Goal: Task Accomplishment & Management: Manage account settings

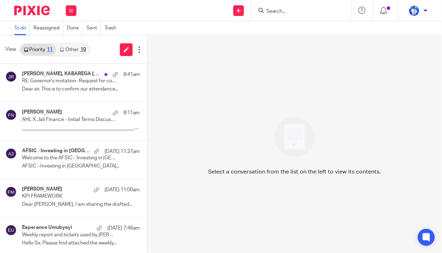
click at [77, 47] on link "Other 10" at bounding box center [72, 49] width 33 height 11
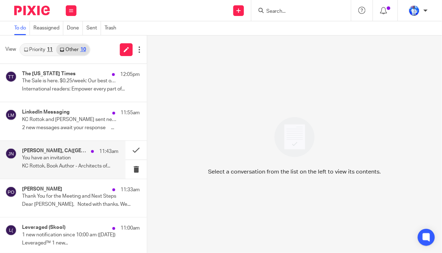
click at [70, 161] on p "You have an invitation" at bounding box center [60, 158] width 77 height 6
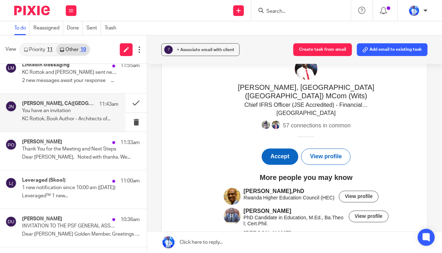
scroll to position [64, 0]
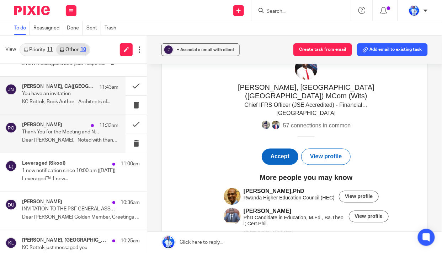
click at [67, 136] on div "Patrick Okello 11:33am Thank You for the Meeting and Next Steps Dear Felix, Not…" at bounding box center [70, 134] width 96 height 24
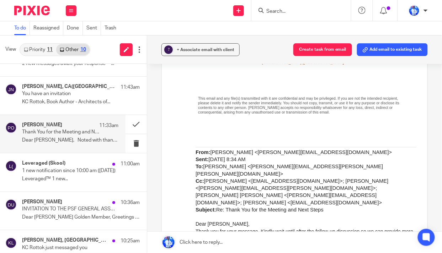
scroll to position [161, 0]
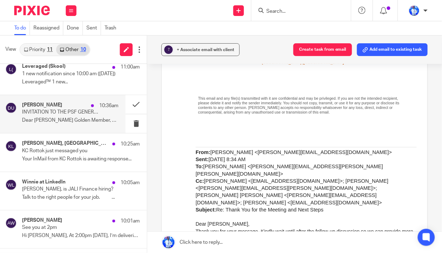
click at [52, 120] on p "Dear Esteemed Golden Member, Greetings from..." at bounding box center [70, 121] width 96 height 6
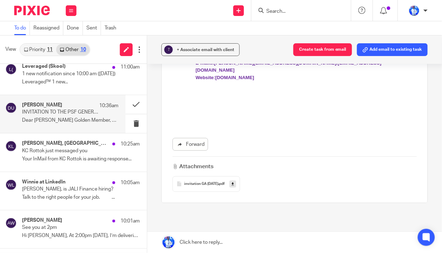
scroll to position [225, 0]
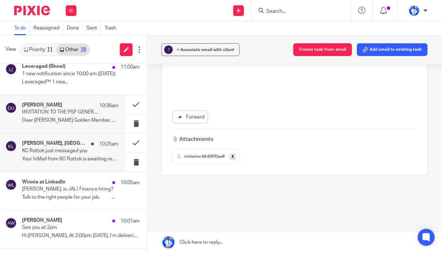
click at [74, 150] on p "KC Rottok just messaged you" at bounding box center [60, 151] width 77 height 6
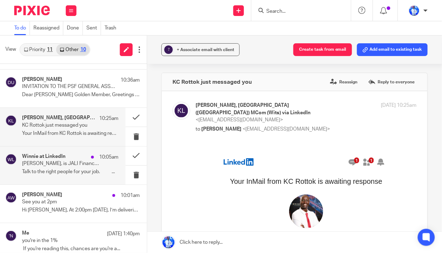
scroll to position [195, 0]
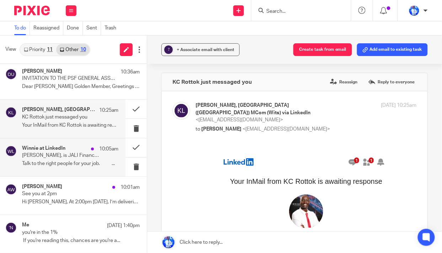
click at [71, 158] on p "Félix, is JALI Finance hiring?" at bounding box center [60, 156] width 77 height 6
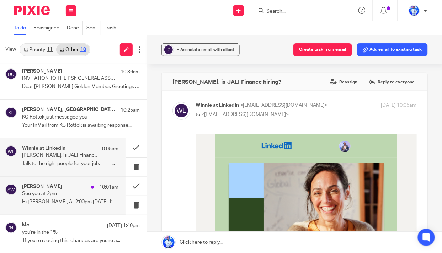
scroll to position [0, 0]
click at [76, 200] on p "Hi Felix, At 2:00pm TODAY, I’m delivering a..." at bounding box center [70, 202] width 96 height 6
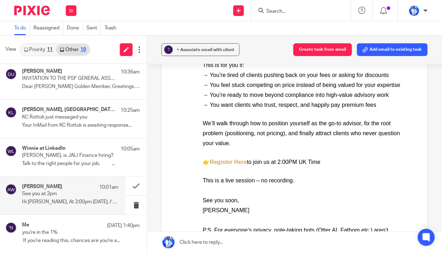
scroll to position [161, 0]
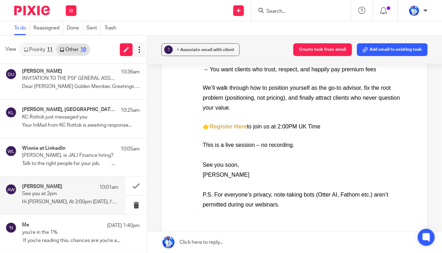
click at [138, 50] on icon at bounding box center [139, 49] width 7 height 7
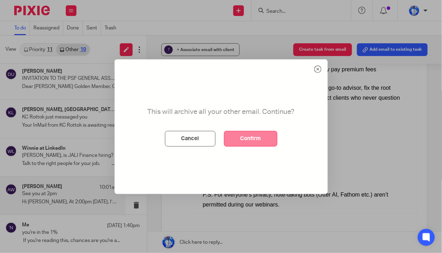
click at [249, 140] on button "Confirm" at bounding box center [250, 139] width 53 height 16
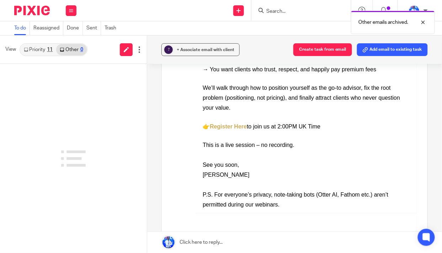
click at [44, 49] on link "Priority 11" at bounding box center [38, 49] width 36 height 11
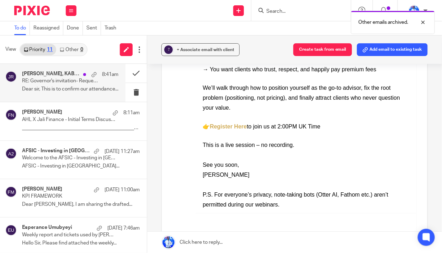
drag, startPoint x: 80, startPoint y: 84, endPoint x: 79, endPoint y: 74, distance: 10.1
click at [80, 84] on p "RE: Governor's invitation- Request for confirmation" at bounding box center [60, 81] width 77 height 6
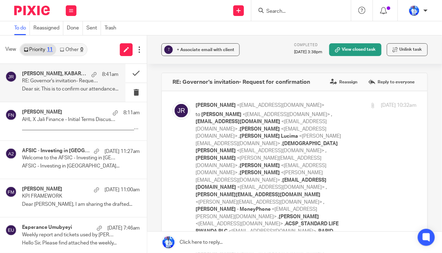
click at [47, 81] on p "RE: Governor's invitation- Request for confirmation" at bounding box center [60, 81] width 77 height 6
click at [130, 74] on button at bounding box center [135, 73] width 21 height 19
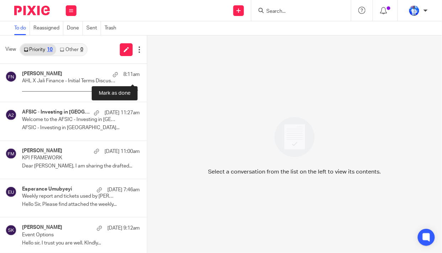
drag, startPoint x: 130, startPoint y: 73, endPoint x: 188, endPoint y: 62, distance: 58.6
click at [188, 62] on div "Select a conversation from the list on the left to view its contents." at bounding box center [294, 145] width 295 height 218
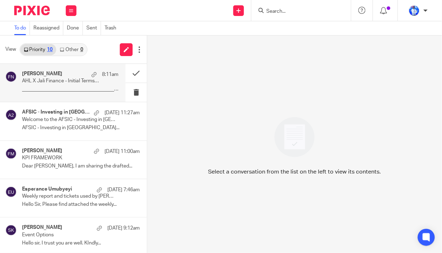
click at [71, 86] on p "_______________________________________________..." at bounding box center [70, 89] width 96 height 6
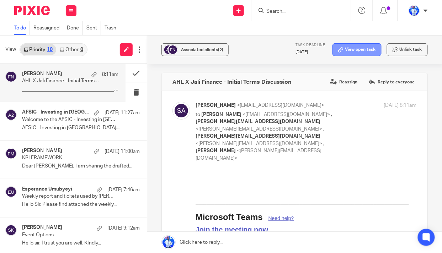
scroll to position [32, 0]
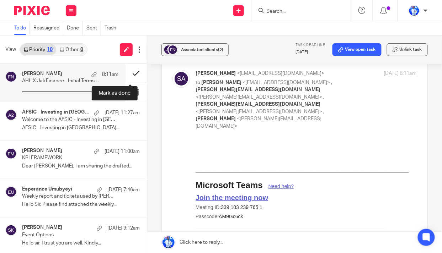
click at [127, 72] on button at bounding box center [135, 73] width 21 height 19
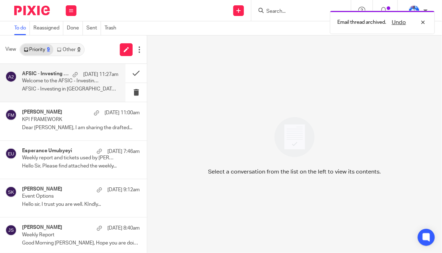
click at [64, 87] on p "AFSIC - Investing in Africa..." at bounding box center [70, 89] width 96 height 6
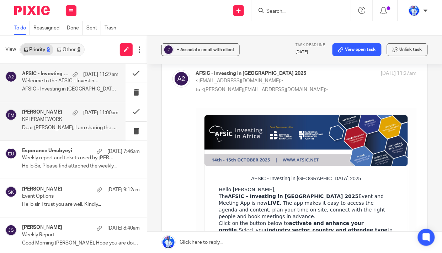
click at [62, 131] on p "Dear Felix, I am sharing the drafted..." at bounding box center [70, 128] width 96 height 6
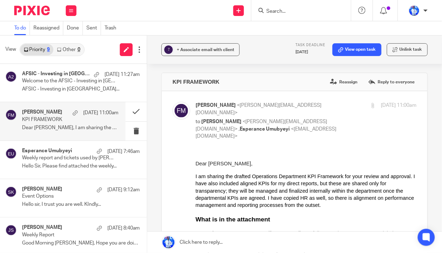
scroll to position [0, 0]
click at [410, 49] on button "Unlink task" at bounding box center [407, 49] width 41 height 13
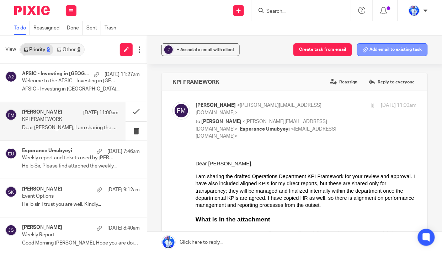
click at [391, 47] on button "Add email to existing task" at bounding box center [392, 49] width 71 height 13
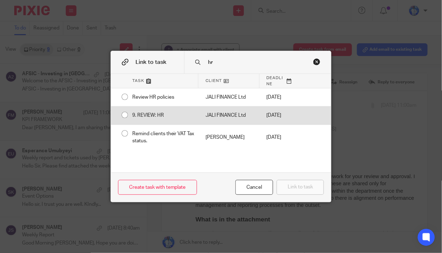
type input "hr"
click at [204, 124] on div "JALI FINANCE Ltd" at bounding box center [228, 116] width 61 height 18
radio input "true"
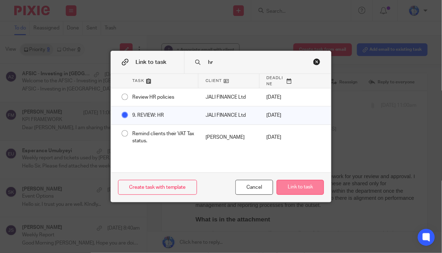
click at [294, 190] on button "Link to task" at bounding box center [299, 187] width 47 height 15
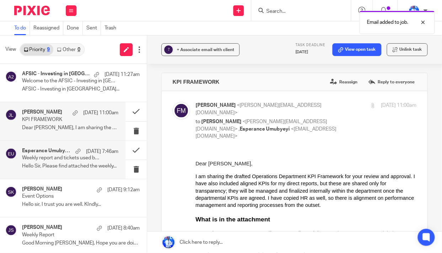
click at [75, 156] on p "Weekly report and tickets used by Bertin." at bounding box center [60, 158] width 77 height 6
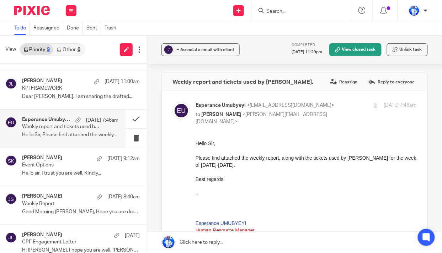
scroll to position [15, 0]
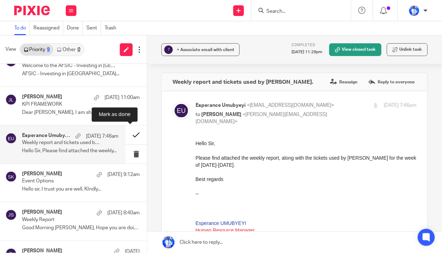
click at [132, 134] on button at bounding box center [135, 135] width 21 height 19
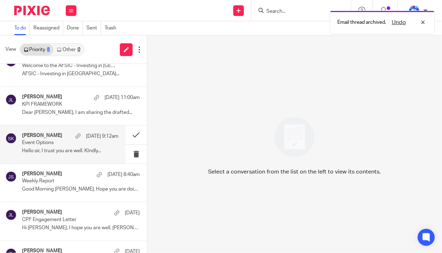
click at [52, 141] on p "Event Options" at bounding box center [60, 143] width 77 height 6
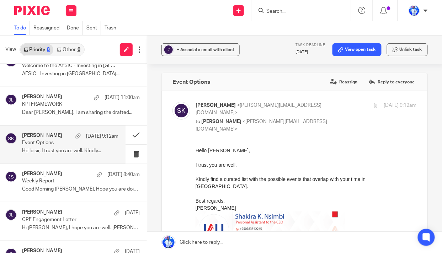
scroll to position [61, 0]
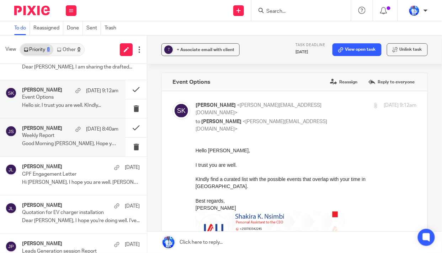
click at [53, 143] on p "Good Morning Cedric, Hope you are doing well...." at bounding box center [70, 144] width 96 height 6
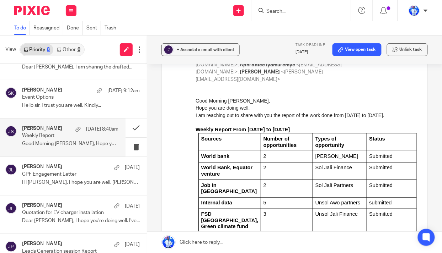
scroll to position [0, 0]
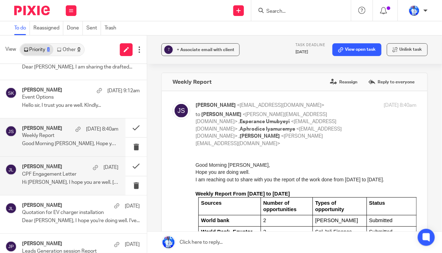
click at [71, 183] on p "Hi Felix, I hope you are well. John and..." at bounding box center [70, 183] width 96 height 6
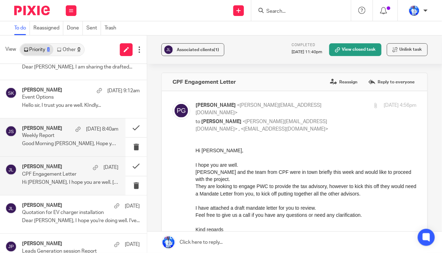
click at [81, 145] on p "Good Morning Cedric, Hope you are doing well...." at bounding box center [70, 144] width 96 height 6
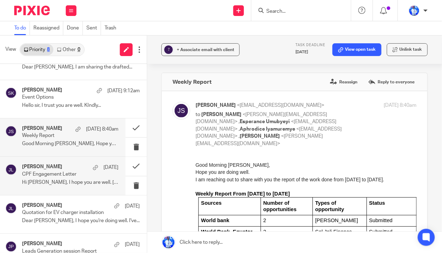
click at [69, 184] on p "Hi Felix, I hope you are well. John and..." at bounding box center [70, 183] width 96 height 6
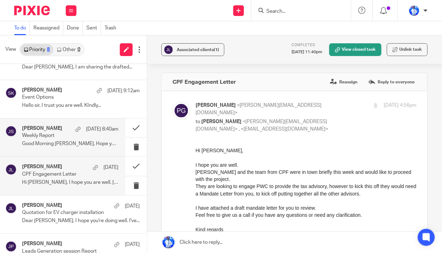
click at [64, 141] on p "Good Morning Cedric, Hope you are doing well...." at bounding box center [70, 144] width 96 height 6
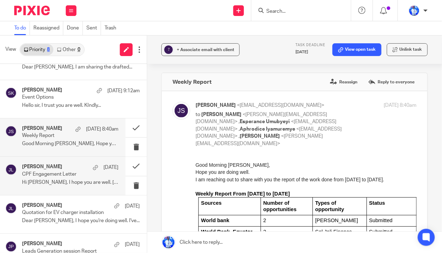
click at [69, 177] on div "Philip Gasaatura 12 Sep CPF Engagement Letter Hi Felix, I hope you are well. Jo…" at bounding box center [70, 176] width 96 height 24
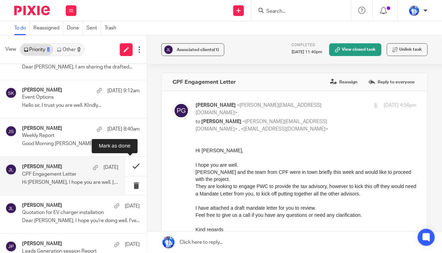
click at [129, 167] on button at bounding box center [135, 166] width 21 height 19
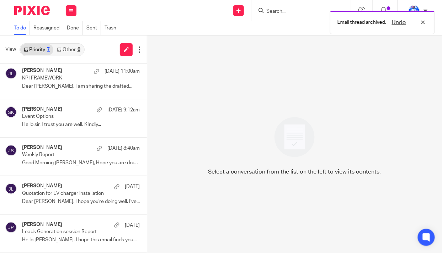
scroll to position [41, 0]
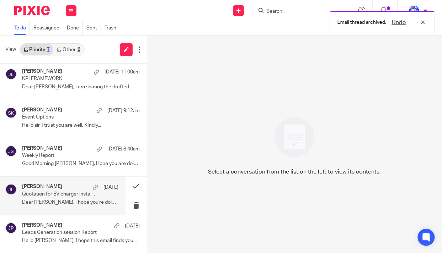
click at [55, 193] on p "Quotation for EV charger installation" at bounding box center [60, 195] width 77 height 6
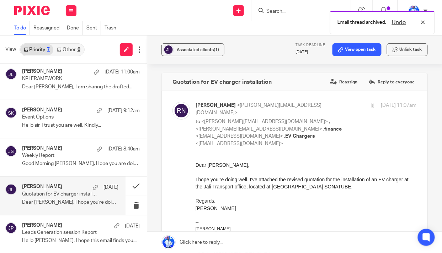
scroll to position [0, 0]
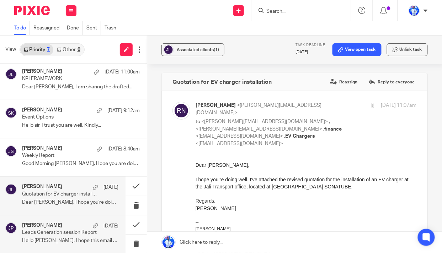
click at [54, 225] on h4 "Cedric Irambona" at bounding box center [42, 226] width 40 height 6
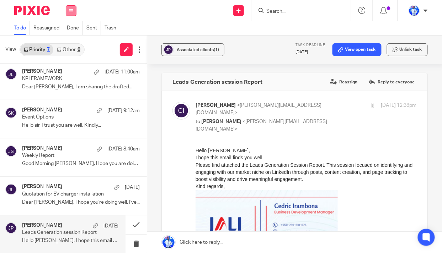
click at [70, 9] on icon at bounding box center [71, 11] width 4 height 4
click at [69, 31] on link "Work" at bounding box center [66, 33] width 11 height 5
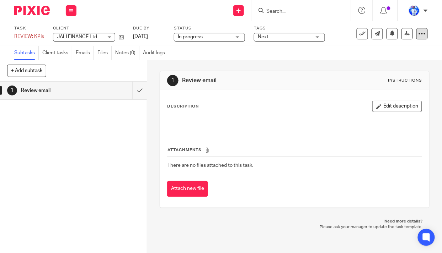
click at [418, 33] on icon at bounding box center [421, 33] width 7 height 7
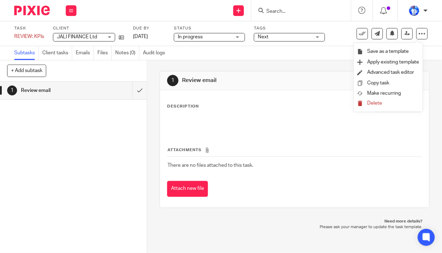
click at [373, 103] on span "Delete" at bounding box center [374, 103] width 15 height 5
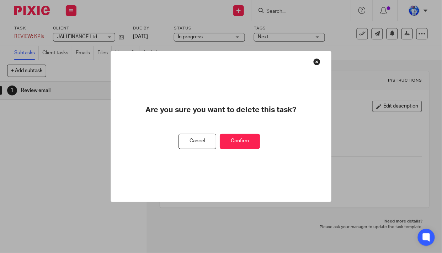
click at [240, 146] on button "Confirm" at bounding box center [240, 141] width 40 height 15
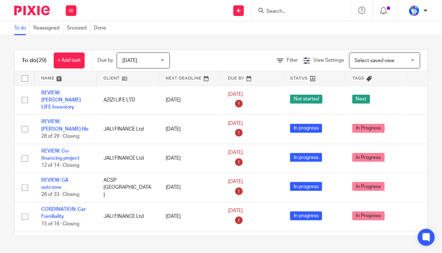
click at [49, 77] on link at bounding box center [65, 78] width 62 height 14
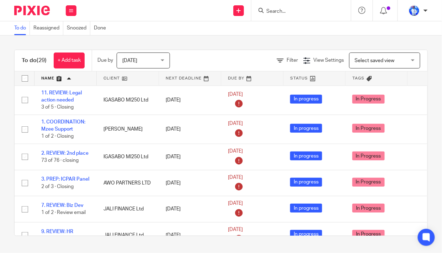
drag, startPoint x: 65, startPoint y: 129, endPoint x: 0, endPoint y: 160, distance: 72.5
click at [0, 160] on div "To do (29) + Add task Due by Today Today Today Tomorrow This week Next week Thi…" at bounding box center [221, 143] width 442 height 215
drag, startPoint x: 61, startPoint y: 179, endPoint x: 10, endPoint y: 170, distance: 52.1
click at [2, 167] on div "To do (29) + Add task Due by Today Today Today Tomorrow This week Next week Thi…" at bounding box center [221, 143] width 442 height 215
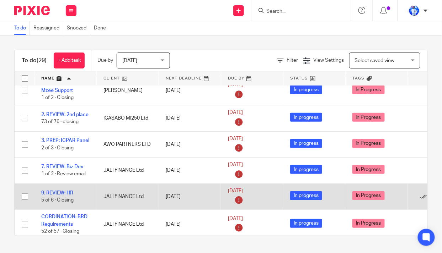
scroll to position [64, 0]
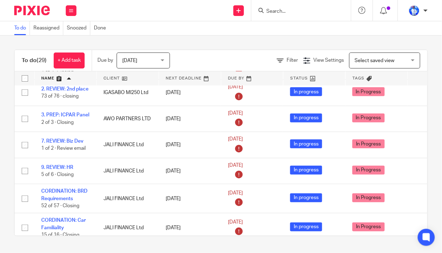
drag, startPoint x: 67, startPoint y: 143, endPoint x: 0, endPoint y: 156, distance: 68.2
click at [0, 156] on div "To do (29) + Add task Due by Today Today Today Tomorrow This week Next week Thi…" at bounding box center [221, 143] width 442 height 215
click at [74, 61] on link "+ Add task" at bounding box center [69, 61] width 31 height 16
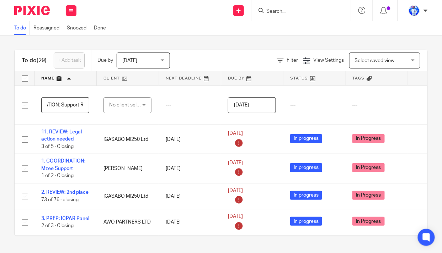
scroll to position [0, 34]
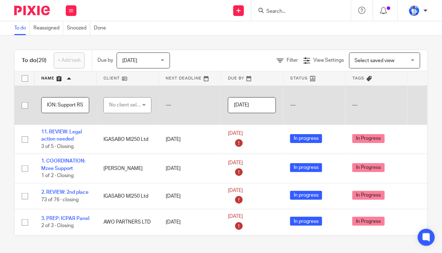
type input "1. COORDINATION: Support RS"
click at [131, 102] on div "No client selected" at bounding box center [125, 105] width 33 height 15
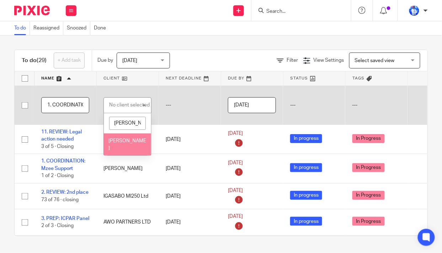
type input "FELIX"
click at [120, 140] on span "[PERSON_NAME]" at bounding box center [127, 145] width 38 height 12
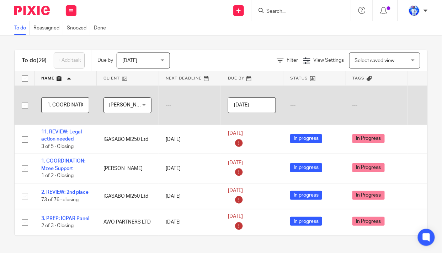
scroll to position [0, 61]
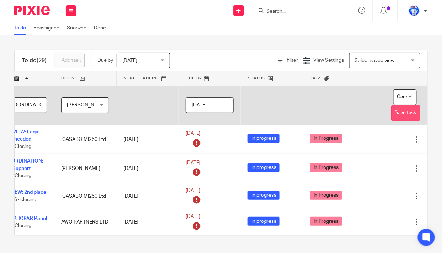
click at [391, 114] on button "Save task" at bounding box center [405, 113] width 29 height 16
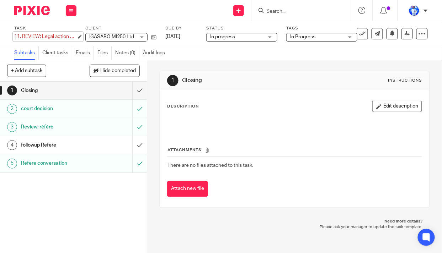
click at [19, 36] on div "11. REVIEW: Legal action needed Save 11. REVIEW: Legal action needed" at bounding box center [45, 36] width 62 height 7
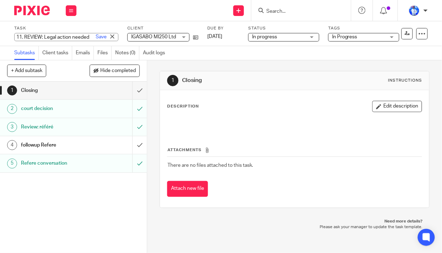
click at [21, 37] on input "11. REVIEW: Legal action needed" at bounding box center [66, 37] width 104 height 8
type input "7. REVIEW: Legal action needed"
click at [96, 37] on link "Save" at bounding box center [101, 36] width 11 height 7
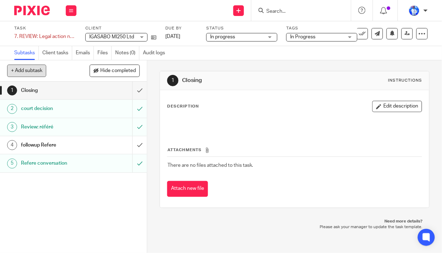
click at [23, 72] on button "+ Add subtask" at bounding box center [26, 71] width 39 height 12
click at [128, 70] on p "+ Add" at bounding box center [129, 71] width 21 height 12
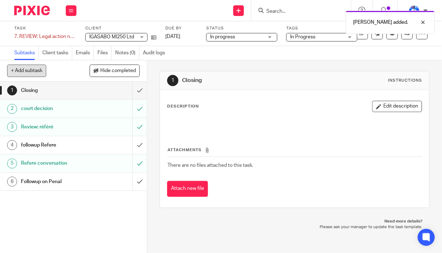
click at [31, 71] on button "+ Add subtask" at bounding box center [26, 71] width 39 height 12
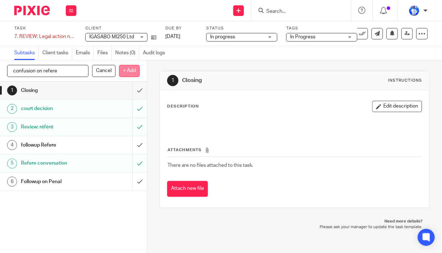
type input "confusion on refere"
click at [133, 72] on p "+ Add" at bounding box center [129, 71] width 21 height 12
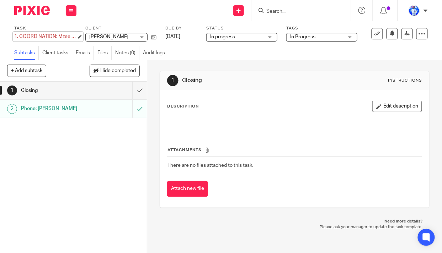
click at [20, 37] on div "1. COORDINATION: Mzee Support Save 1. COORDINATION: Mzee Support" at bounding box center [45, 36] width 62 height 7
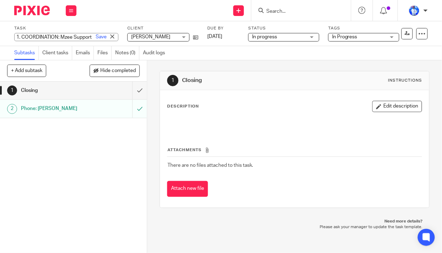
click at [21, 37] on input "1. COORDINATION: Mzee Support" at bounding box center [66, 37] width 104 height 8
type input "COORDINATION: Mzee Support"
click at [96, 37] on link "Save" at bounding box center [101, 36] width 11 height 7
click at [16, 37] on div "3. PREP: ICPAR Panel Save 3. PREP: ICPAR Panel" at bounding box center [66, 37] width 104 height 8
click at [19, 37] on input "3. PREP: ICPAR Panel" at bounding box center [66, 37] width 104 height 8
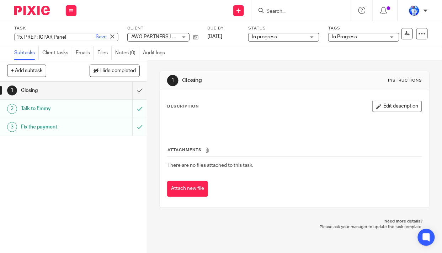
type input "15. PREP: ICPAR Panel"
click at [96, 37] on link "Save" at bounding box center [101, 36] width 11 height 7
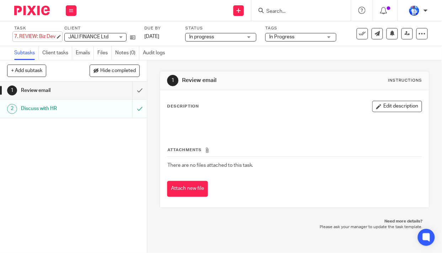
click at [20, 36] on div "7. REVIEW: Biz Dev Save 7. REVIEW: Biz Dev" at bounding box center [34, 36] width 41 height 7
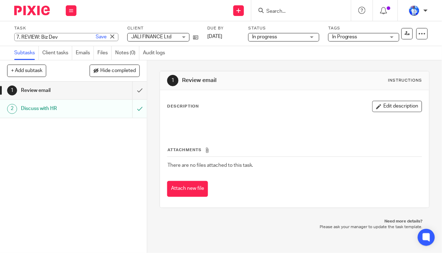
click at [22, 36] on input "7. REVIEW: Biz Dev" at bounding box center [66, 37] width 104 height 8
type input "REVIEW: Biz Dev"
click at [96, 36] on link "Save" at bounding box center [101, 36] width 11 height 7
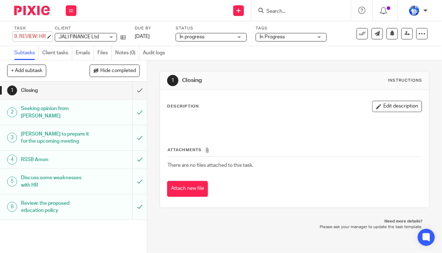
click at [20, 37] on div "9. REVIEW: HR Save 9. REVIEW: HR" at bounding box center [30, 36] width 32 height 7
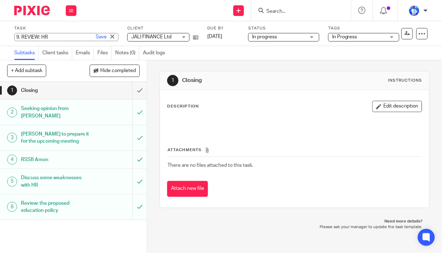
click at [22, 37] on input "9. REVIEW: HR" at bounding box center [66, 37] width 104 height 8
type input "REVIEW: HR"
click at [96, 37] on link "Save" at bounding box center [101, 36] width 11 height 7
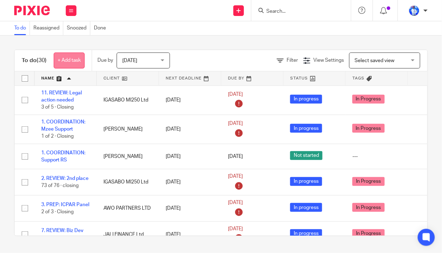
click at [73, 60] on link "+ Add task" at bounding box center [69, 61] width 31 height 16
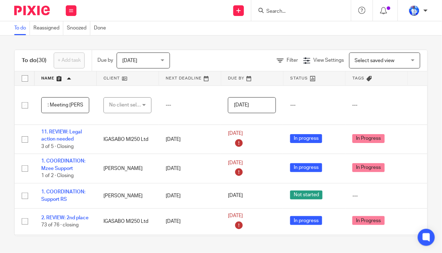
scroll to position [0, 20]
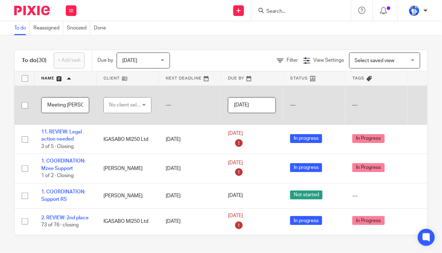
type input "2. PREP: Meeting [PERSON_NAME]"
click at [129, 103] on div "No client selected" at bounding box center [125, 105] width 33 height 15
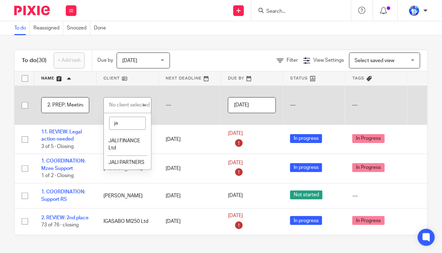
type input "j"
type input "jali"
click at [124, 140] on span "JALI FINANCE Ltd" at bounding box center [124, 145] width 32 height 12
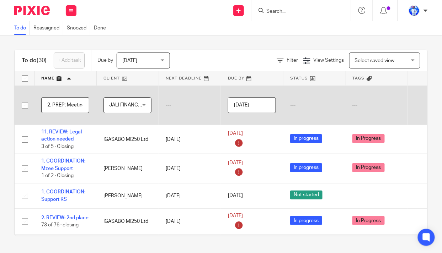
scroll to position [0, 57]
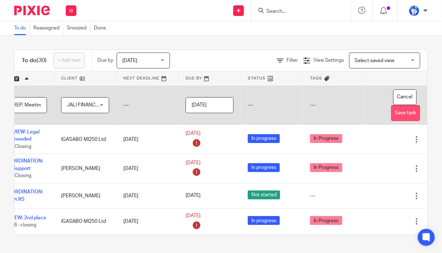
click at [391, 113] on button "Save task" at bounding box center [405, 113] width 29 height 16
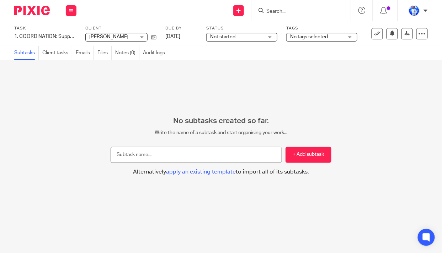
click at [249, 36] on span "Not started" at bounding box center [236, 36] width 53 height 7
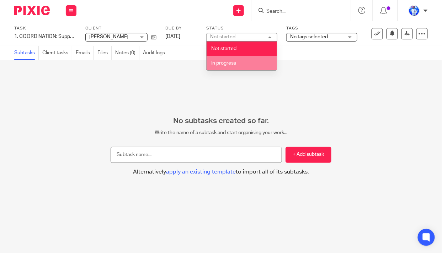
click at [244, 65] on li "In progress" at bounding box center [241, 63] width 70 height 15
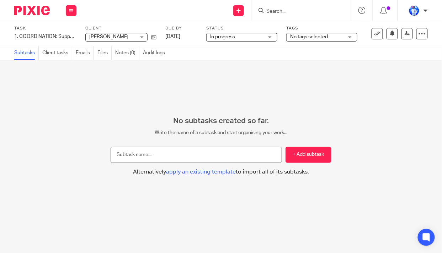
click at [317, 36] on span "No tags selected" at bounding box center [309, 36] width 38 height 5
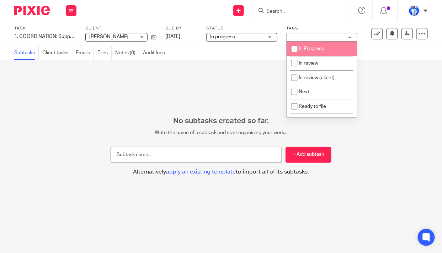
click at [313, 48] on span "In Progress" at bounding box center [311, 48] width 25 height 5
checkbox input "true"
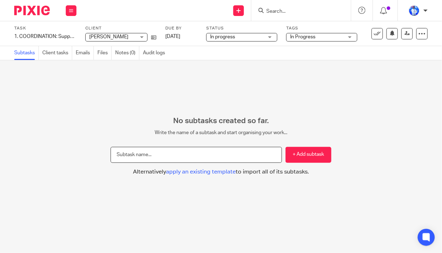
click at [158, 150] on input "text" at bounding box center [196, 155] width 171 height 16
type input "Closing"
click at [295, 153] on button "+ Add subtask" at bounding box center [308, 155] width 46 height 16
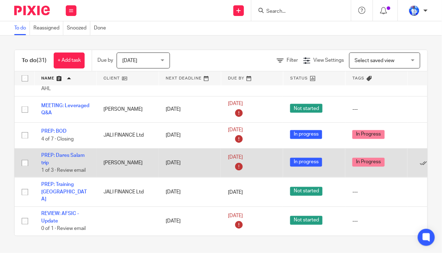
scroll to position [355, 0]
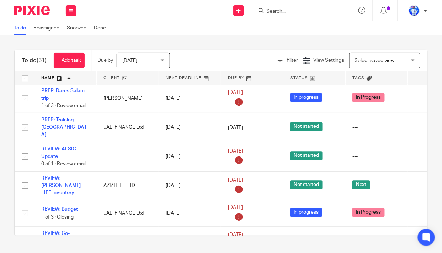
drag, startPoint x: 55, startPoint y: 149, endPoint x: 0, endPoint y: 161, distance: 56.3
click at [0, 161] on div "To do (31) + Add task Due by Today Today Today Tomorrow This week Next week Thi…" at bounding box center [221, 143] width 442 height 215
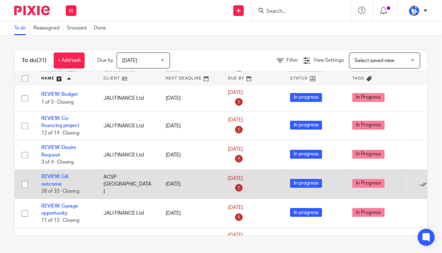
scroll to position [470, 0]
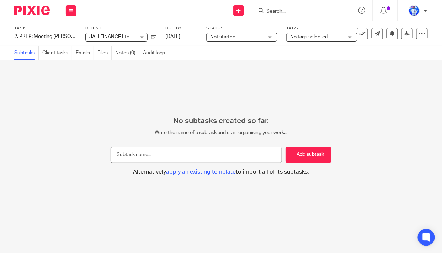
click at [245, 38] on span "Not started" at bounding box center [236, 36] width 53 height 7
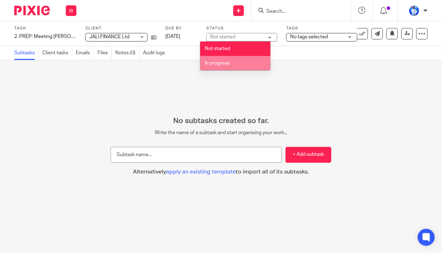
click at [228, 69] on li "In progress" at bounding box center [235, 63] width 70 height 15
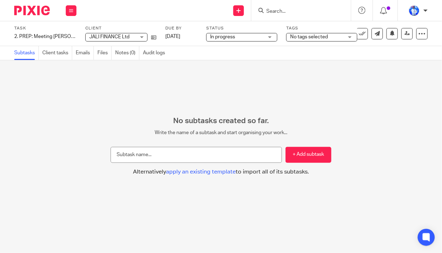
click at [302, 36] on span "No tags selected" at bounding box center [309, 36] width 38 height 5
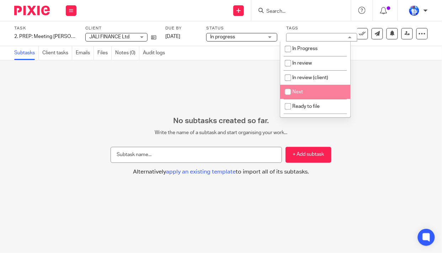
click at [303, 92] on li "Next" at bounding box center [315, 92] width 70 height 15
checkbox input "true"
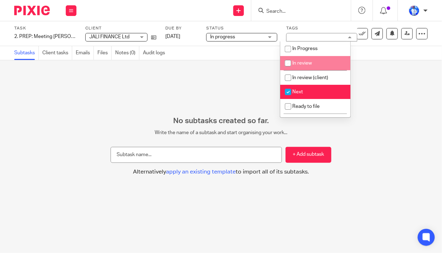
click at [177, 67] on div "No subtasks created so far. Write the name of a subtask and start organising yo…" at bounding box center [221, 156] width 442 height 193
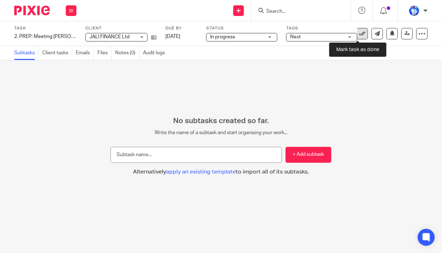
click at [362, 34] on link at bounding box center [361, 33] width 11 height 11
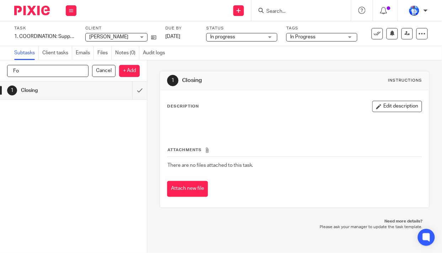
type input "F"
type input "Social media issue"
click at [125, 68] on p "+ Add" at bounding box center [129, 71] width 21 height 12
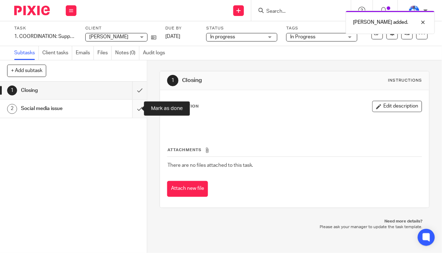
click at [134, 108] on input "submit" at bounding box center [73, 109] width 147 height 18
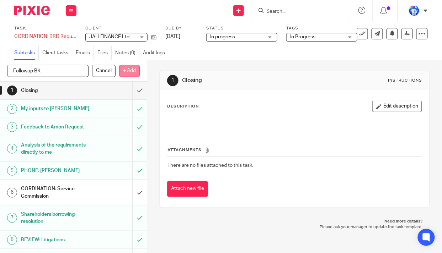
type input "Followup BK"
click at [135, 72] on p "+ Add" at bounding box center [129, 71] width 21 height 12
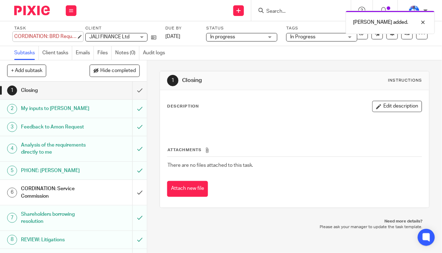
click at [14, 36] on div "CORDINATION: BRD Requirements Save CORDINATION: BRD Requirements" at bounding box center [45, 36] width 62 height 7
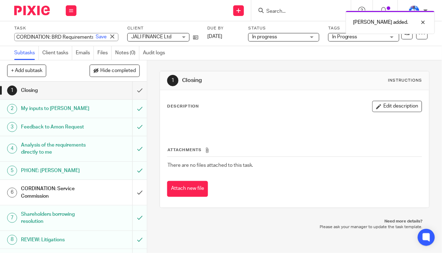
click at [16, 36] on input "CORDINATION: BRD Requirements" at bounding box center [66, 37] width 104 height 8
type input "3. CORDINATION: BRD Requirements"
click at [96, 36] on link "Save" at bounding box center [101, 36] width 11 height 7
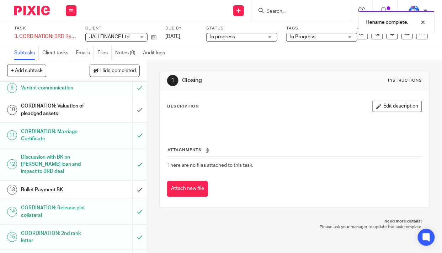
scroll to position [177, 0]
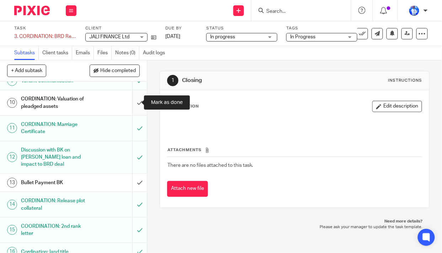
click at [134, 100] on input "submit" at bounding box center [73, 102] width 147 height 25
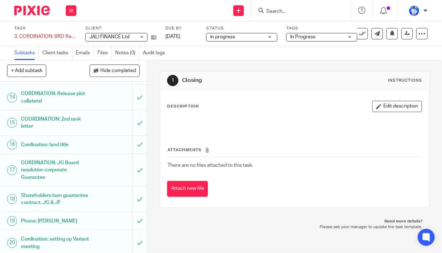
scroll to position [398, 0]
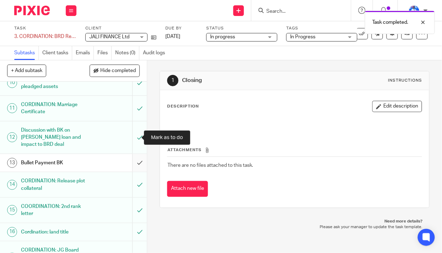
scroll to position [237, 0]
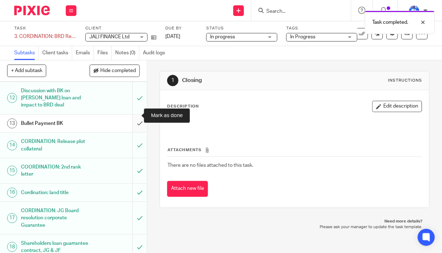
click at [131, 115] on input "submit" at bounding box center [73, 124] width 147 height 18
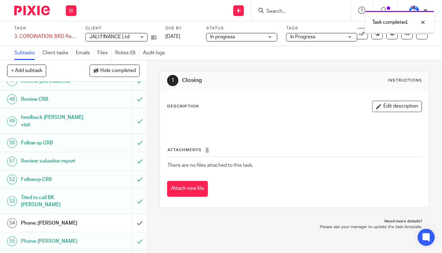
scroll to position [987, 0]
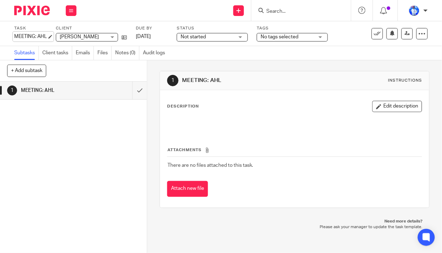
click at [15, 35] on div "MEETING: AHL Save MEETING: AHL" at bounding box center [30, 36] width 33 height 7
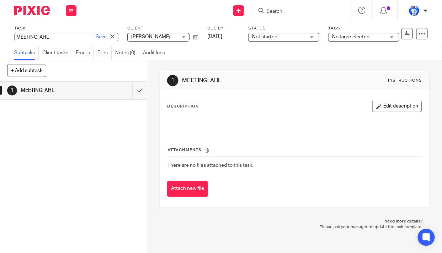
click at [16, 38] on input "MEETING: AHL" at bounding box center [66, 37] width 104 height 8
type input "10. MEETING: AHL"
click at [96, 36] on link "Save" at bounding box center [101, 36] width 11 height 7
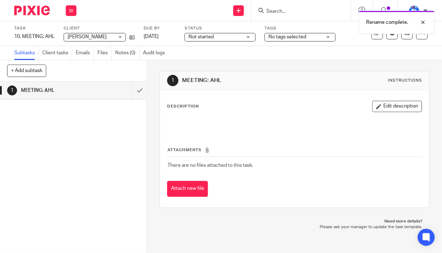
click at [94, 38] on span "[PERSON_NAME]" at bounding box center [87, 36] width 39 height 5
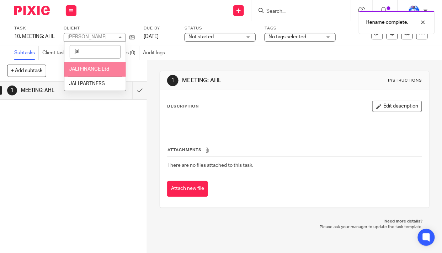
type input "jal"
click at [108, 71] on span "JALI FINANCE Ltd" at bounding box center [89, 69] width 40 height 5
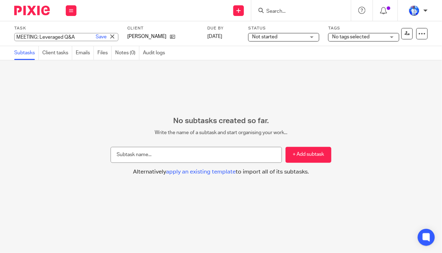
click at [14, 37] on div "MEETING: Leveraged Q&A Save MEETING: Leveraged Q&A" at bounding box center [66, 37] width 104 height 8
click at [16, 36] on input "MEETING: Leveraged Q&A" at bounding box center [66, 37] width 104 height 8
type input "13. MEETING: Leveraged Q&A"
click at [96, 37] on link "Save" at bounding box center [101, 36] width 11 height 7
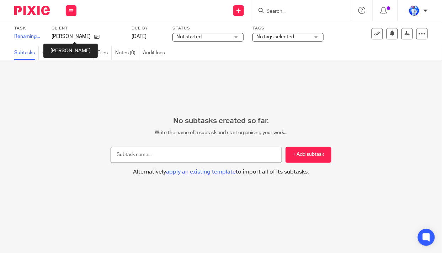
click at [84, 37] on div "Task 13. MEETING: Leveraged Q&A Save Renaming... 0 /0 Client FELIX NKUNDIMANA D…" at bounding box center [169, 34] width 310 height 16
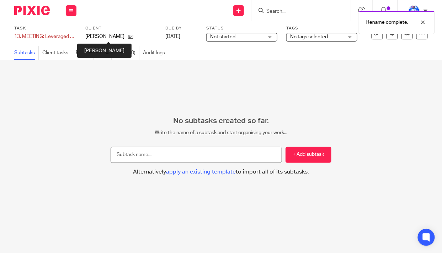
click at [117, 36] on p "[PERSON_NAME]" at bounding box center [104, 36] width 39 height 7
click at [243, 37] on span "Not started" at bounding box center [236, 36] width 53 height 7
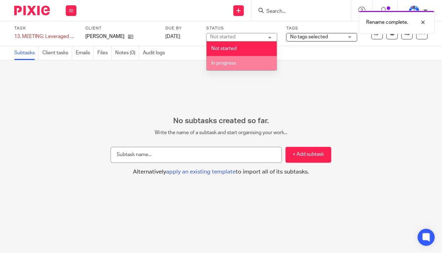
click at [241, 61] on li "In progress" at bounding box center [241, 63] width 70 height 15
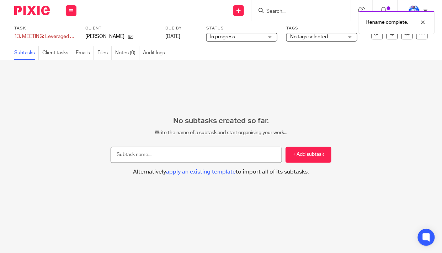
click at [307, 37] on span "No tags selected" at bounding box center [309, 36] width 38 height 5
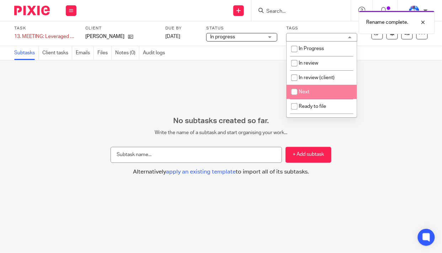
click at [304, 91] on span "Next" at bounding box center [304, 92] width 11 height 5
checkbox input "true"
click at [134, 73] on div "No subtasks created so far. Write the name of a subtask and start organising yo…" at bounding box center [221, 156] width 442 height 193
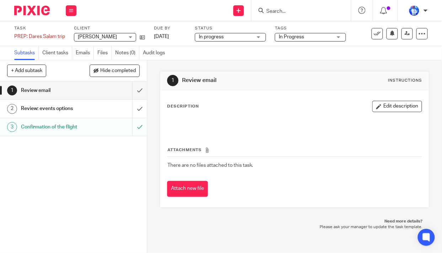
click at [14, 36] on div "Task PREP: Dares Salam trip Save PREP: Dares Salam trip 1 /3 Client [PERSON_NAM…" at bounding box center [221, 33] width 442 height 25
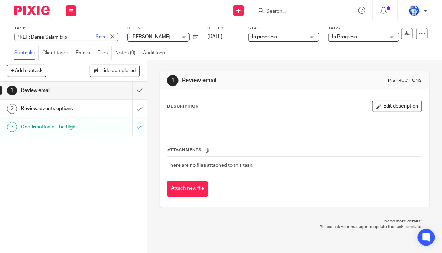
click at [16, 34] on input "PREP: Dares Salam trip" at bounding box center [66, 37] width 104 height 8
type input "8. PREP: Dares Salam trip"
click at [96, 35] on link "Save" at bounding box center [101, 36] width 11 height 7
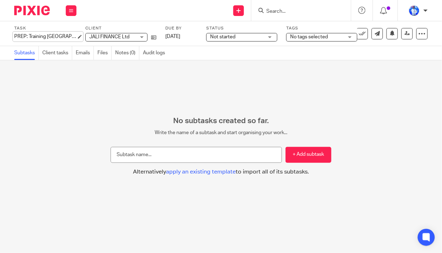
click at [15, 35] on div "PREP: Training Nigeria Save PREP: Training Nigeria" at bounding box center [45, 36] width 62 height 7
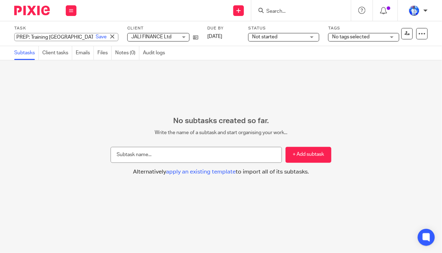
click at [16, 36] on input "PREP: Training Nigeria" at bounding box center [66, 37] width 104 height 8
type input "9. PREP: Training Nigeria"
click at [96, 38] on link "Save" at bounding box center [101, 36] width 11 height 7
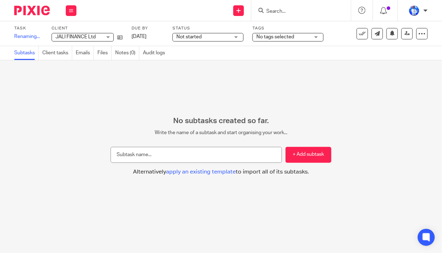
click at [200, 37] on div "Not started Not started" at bounding box center [207, 37] width 71 height 9
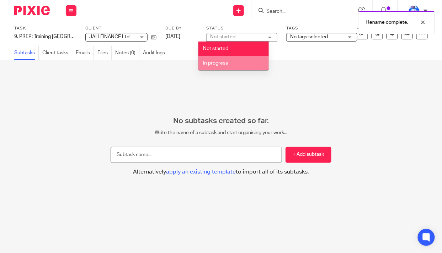
click at [223, 63] on span "In progress" at bounding box center [215, 63] width 25 height 5
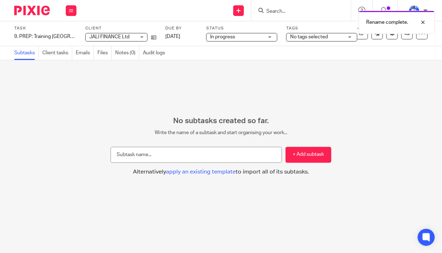
click at [307, 38] on span "No tags selected" at bounding box center [309, 36] width 38 height 5
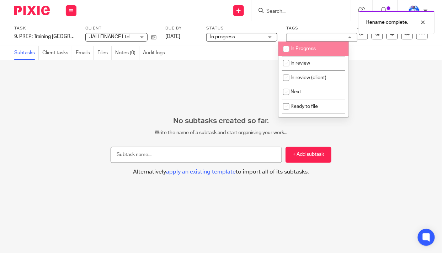
click at [302, 50] on span "In Progress" at bounding box center [302, 48] width 25 height 5
checkbox input "true"
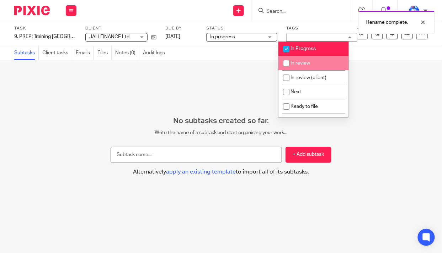
click at [167, 94] on div "No subtasks created so far. Write the name of a subtask and start organising yo…" at bounding box center [221, 156] width 442 height 193
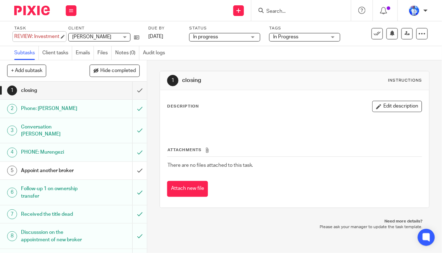
click at [16, 35] on div "REVIEW: Investment Save REVIEW: Investment" at bounding box center [36, 36] width 45 height 7
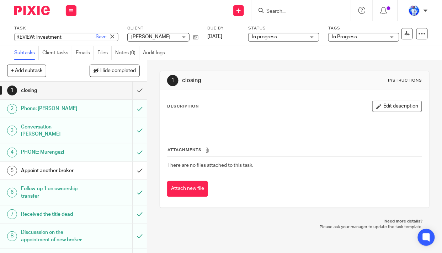
click at [16, 37] on input "REVIEW: Investment" at bounding box center [66, 37] width 104 height 8
type input "4. REVIEW: Investment"
click at [96, 36] on link "Save" at bounding box center [101, 36] width 11 height 7
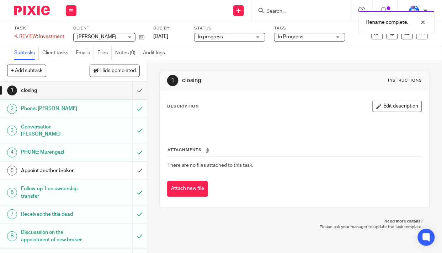
scroll to position [418, 0]
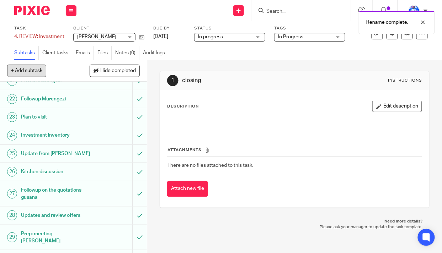
click at [30, 72] on button "+ Add subtask" at bounding box center [26, 71] width 39 height 12
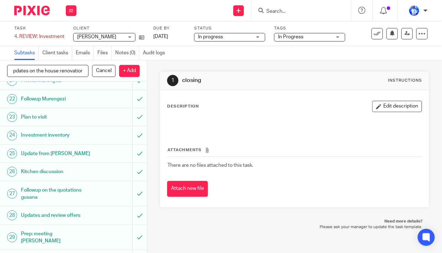
scroll to position [0, 6]
type input "Updates on the house renovation"
click at [129, 73] on p "+ Add" at bounding box center [129, 71] width 21 height 12
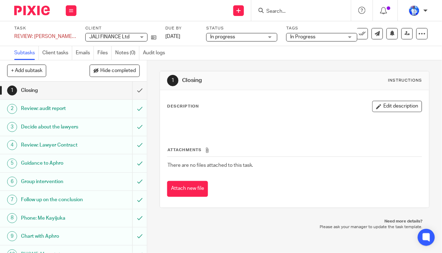
click at [14, 35] on div "Task REVIEW: Jean Paul file Save REVIEW: Jean Paul file 28 /29 Client JALI FINA…" at bounding box center [221, 33] width 442 height 25
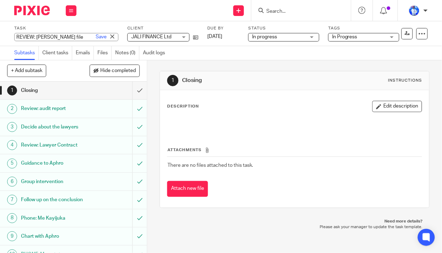
click at [15, 38] on input "REVIEW: Jean Paul file" at bounding box center [66, 37] width 104 height 8
type input "6. REVIEW: Jean Paul file"
click at [96, 35] on link "Save" at bounding box center [101, 36] width 11 height 7
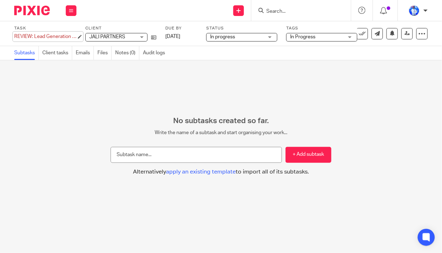
click at [14, 36] on div "REVIEW: Lead Generation recording Save REVIEW: Lead Generation recording" at bounding box center [45, 36] width 62 height 7
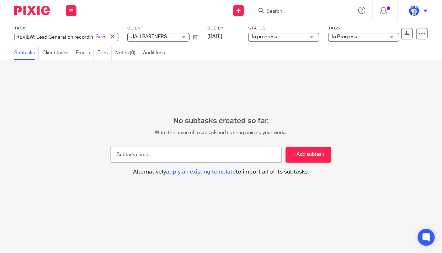
click at [15, 37] on input "REVIEW: Lead Generation recording" at bounding box center [66, 37] width 104 height 8
type input "14. REVIEW: Lead Generation recording"
click at [96, 36] on link "Save" at bounding box center [101, 36] width 11 height 7
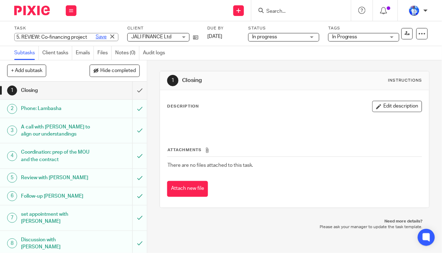
type input "5. REVIEW: Co-financing project"
click at [96, 37] on link "Save" at bounding box center [101, 36] width 11 height 7
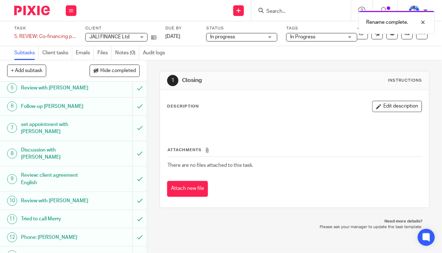
scroll to position [105, 0]
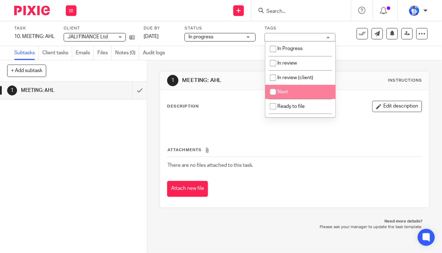
click at [297, 92] on li "Next" at bounding box center [300, 92] width 70 height 15
checkbox input "true"
click at [204, 62] on div "1 MEETING: AHL Instructions Description Edit description Attachments There are …" at bounding box center [295, 139] width 270 height 159
